Goal: Task Accomplishment & Management: Manage account settings

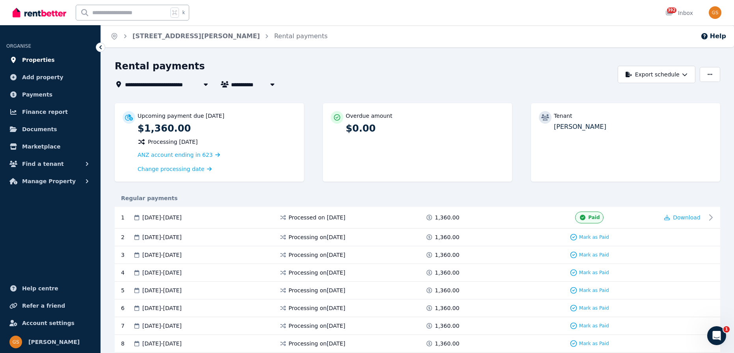
click at [37, 60] on span "Properties" at bounding box center [38, 59] width 33 height 9
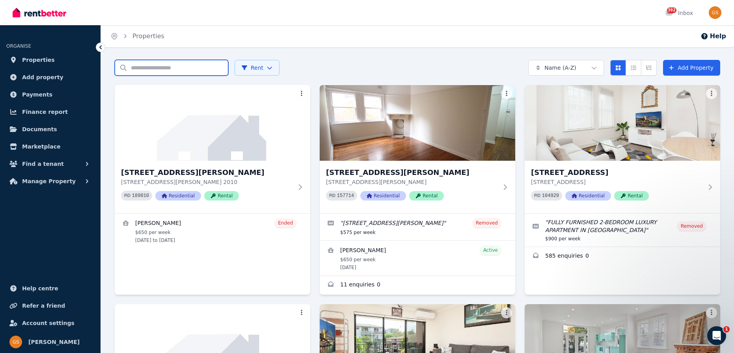
click at [152, 65] on input "Search properties" at bounding box center [172, 68] width 114 height 16
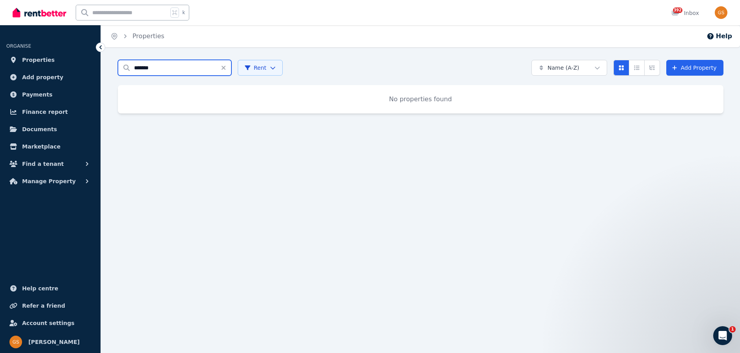
drag, startPoint x: 163, startPoint y: 67, endPoint x: 134, endPoint y: 66, distance: 28.4
click at [134, 66] on input "*******" at bounding box center [175, 68] width 114 height 16
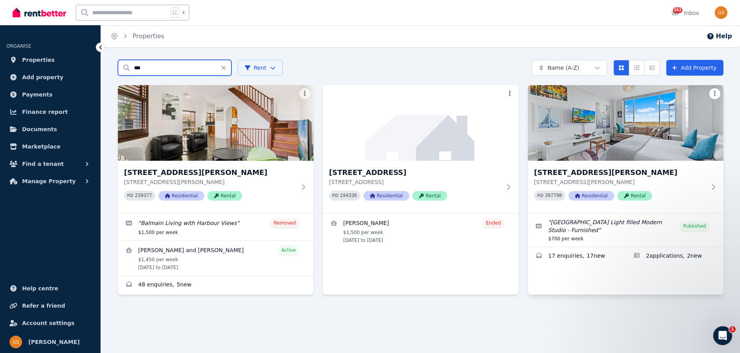
type input "**"
click at [715, 94] on html "Open main menu k 392 Inbox Open user menu ORGANISE Properties Add property Paym…" at bounding box center [370, 176] width 740 height 353
click at [624, 134] on html "Open main menu k 392 Inbox Open user menu ORGANISE Properties Add property Paym…" at bounding box center [370, 176] width 740 height 353
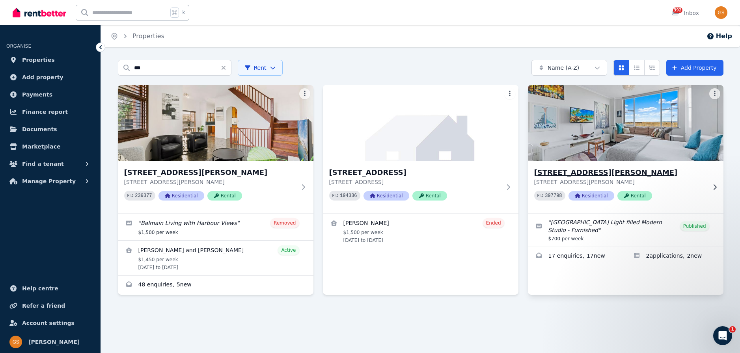
click at [592, 173] on h3 "[STREET_ADDRESS][PERSON_NAME]" at bounding box center [620, 172] width 172 height 11
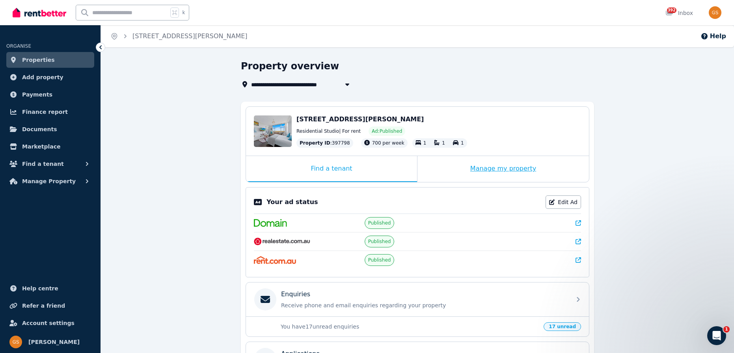
click at [497, 174] on div "Manage my property" at bounding box center [502, 169] width 171 height 26
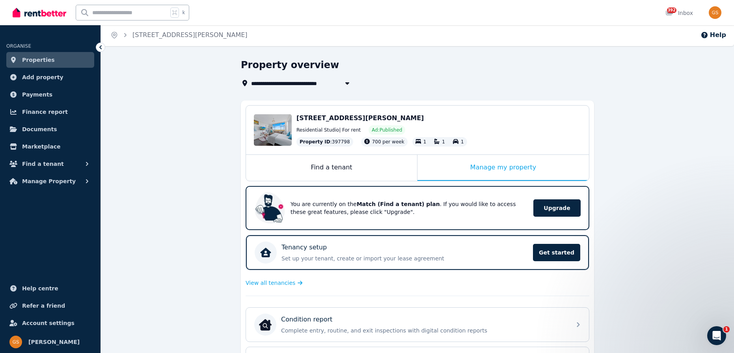
scroll to position [2, 0]
click at [347, 82] on icon "button" at bounding box center [347, 83] width 4 height 2
type input "**********"
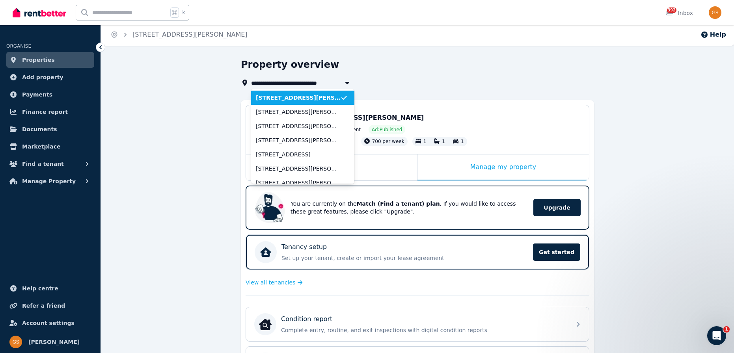
click at [311, 98] on span "[STREET_ADDRESS][PERSON_NAME]" at bounding box center [298, 98] width 84 height 8
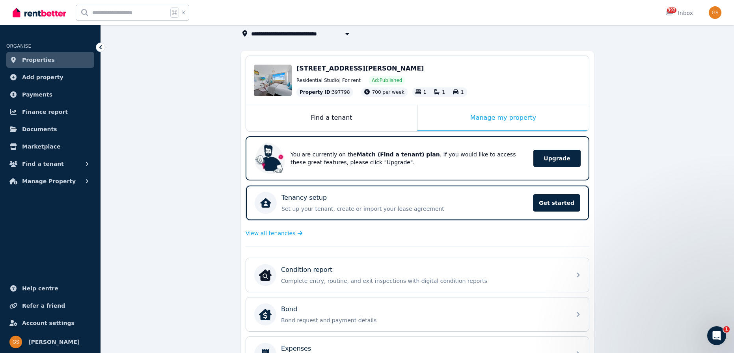
scroll to position [0, 0]
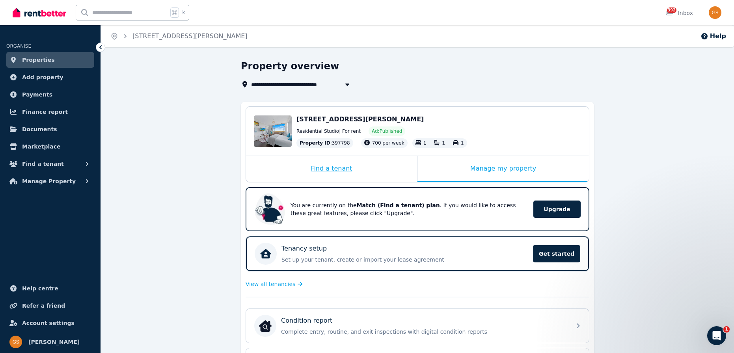
click at [326, 171] on div "Find a tenant" at bounding box center [331, 169] width 171 height 26
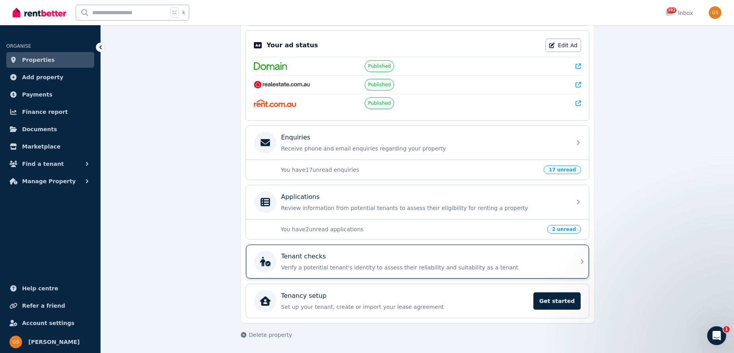
scroll to position [155, 0]
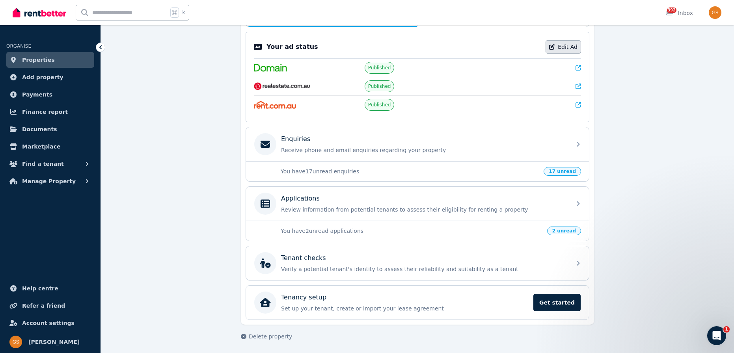
click at [569, 48] on link "Edit Ad" at bounding box center [562, 46] width 35 height 13
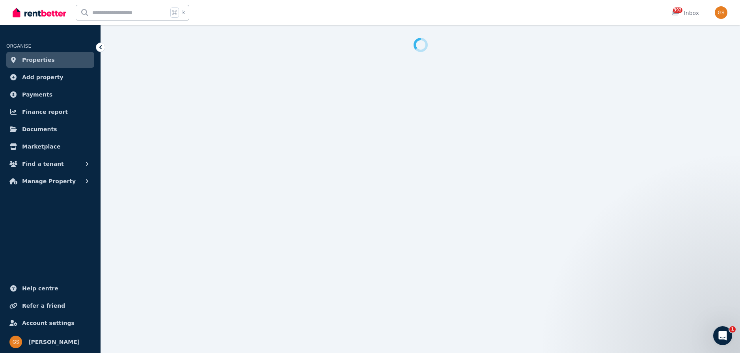
select select "**********"
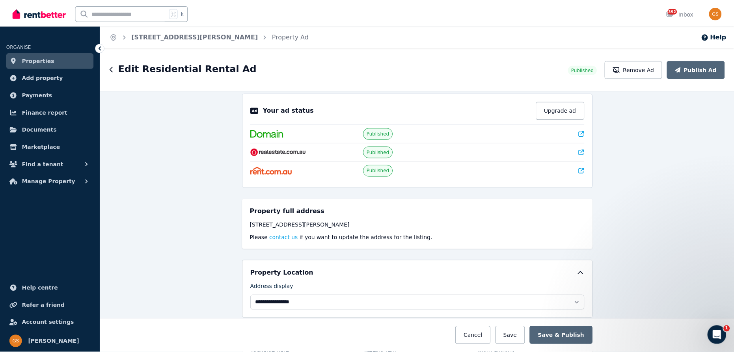
scroll to position [11, 0]
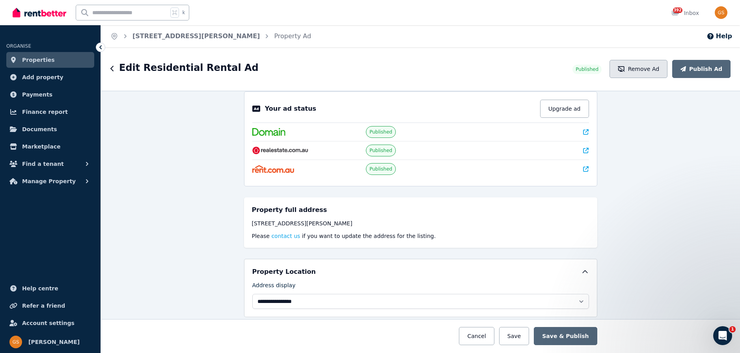
click at [655, 61] on button "Remove Ad" at bounding box center [638, 69] width 58 height 18
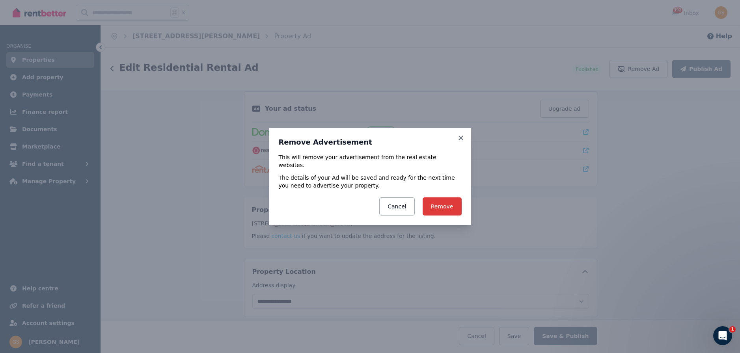
click at [442, 205] on button "Remove" at bounding box center [441, 206] width 39 height 18
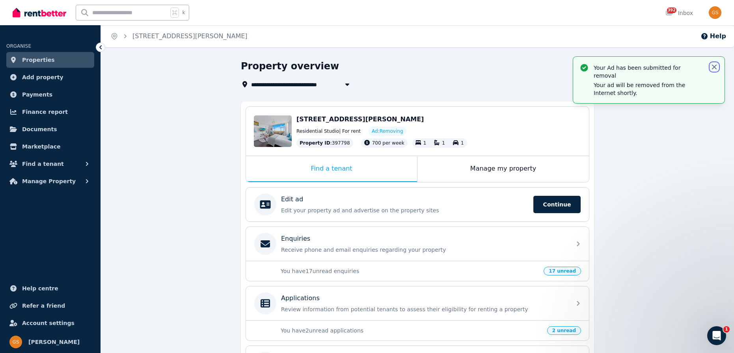
click at [715, 67] on icon "button" at bounding box center [714, 67] width 8 height 8
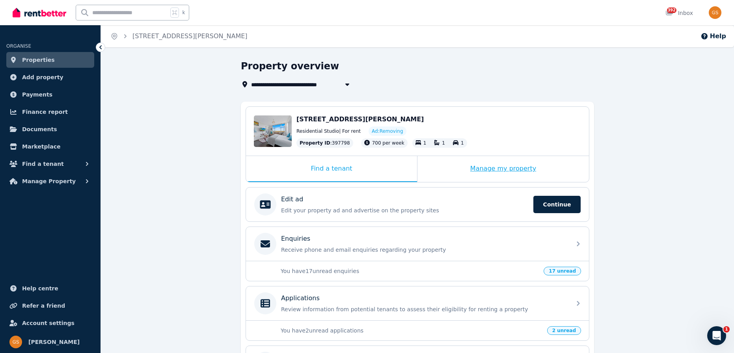
click at [493, 169] on div "Manage my property" at bounding box center [502, 169] width 171 height 26
